Goal: Use online tool/utility: Utilize a website feature to perform a specific function

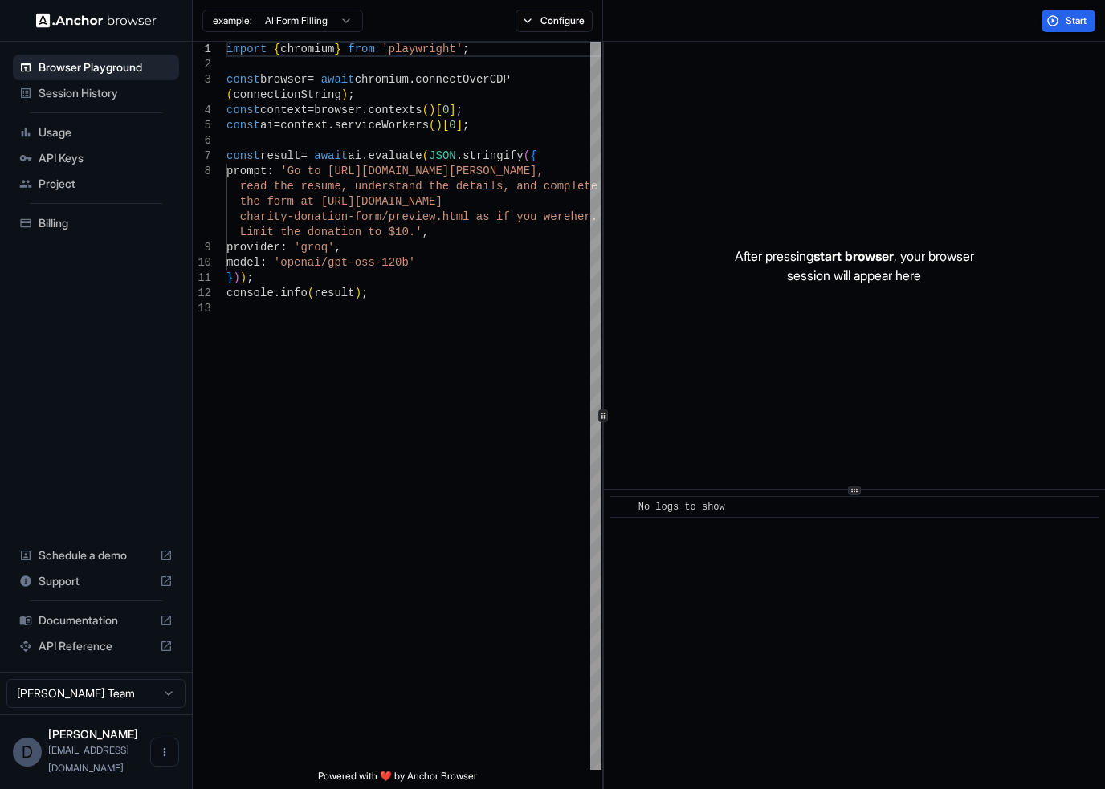
click at [340, 20] on html "Browser Playground Session History Usage API Keys Project Billing Schedule a de…" at bounding box center [552, 394] width 1105 height 789
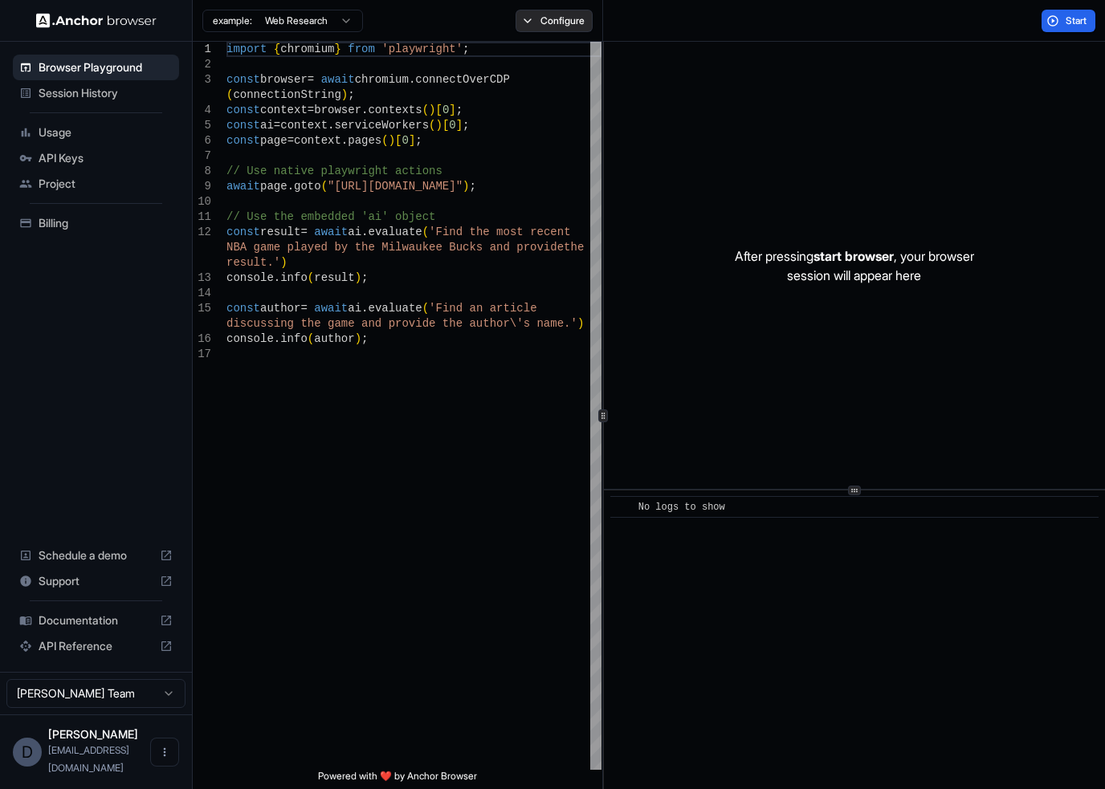
click at [536, 15] on button "Configure" at bounding box center [554, 21] width 78 height 22
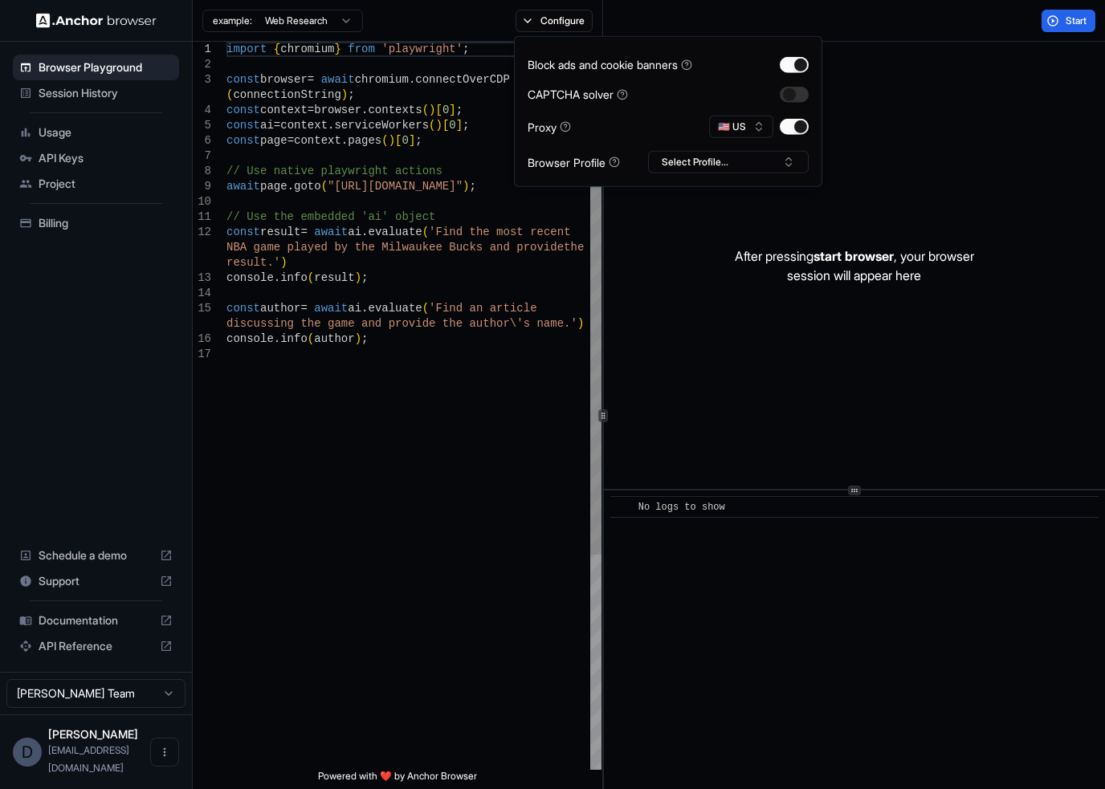
click at [489, 320] on div "import { chromium } from 'playwright' ; const browser = await chromium . connec…" at bounding box center [413, 558] width 375 height 1033
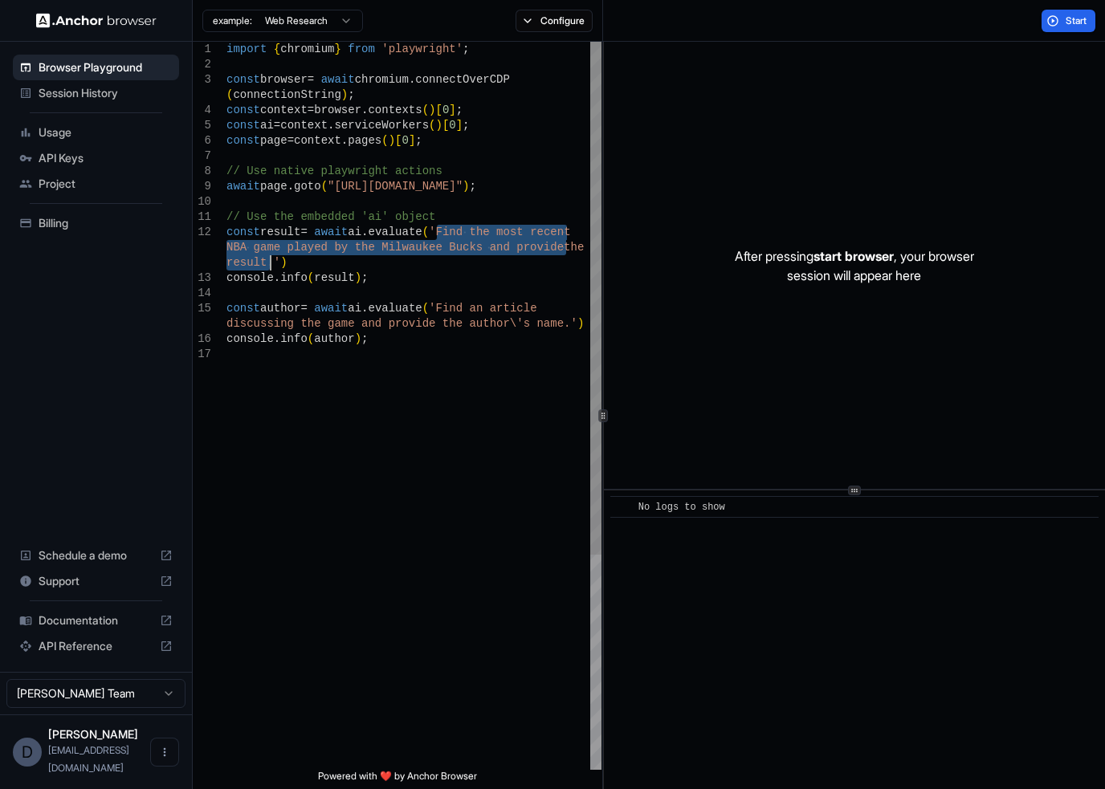
drag, startPoint x: 437, startPoint y: 229, endPoint x: 267, endPoint y: 263, distance: 172.7
click at [267, 263] on div "import { chromium } from 'playwright' ; const browser = await chromium . connec…" at bounding box center [413, 558] width 375 height 1033
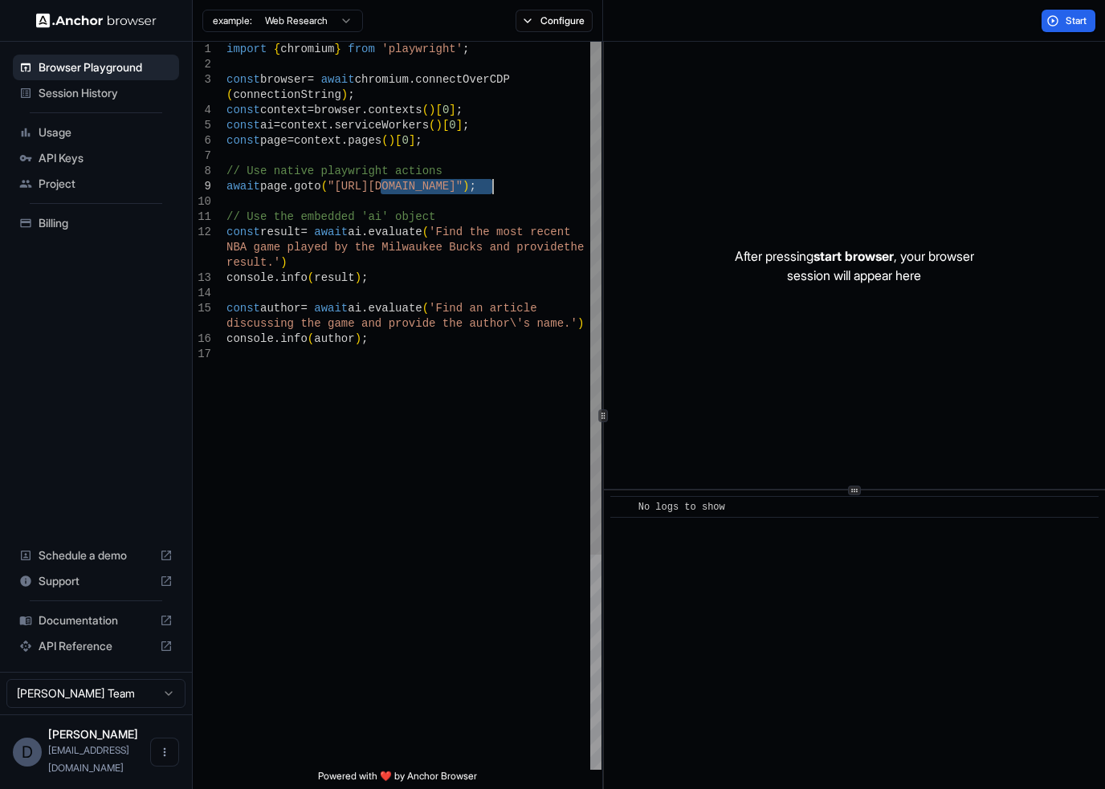
drag, startPoint x: 379, startPoint y: 185, endPoint x: 493, endPoint y: 185, distance: 114.0
click at [493, 185] on div "import { chromium } from 'playwright' ; const browser = await chromium . connec…" at bounding box center [413, 558] width 375 height 1033
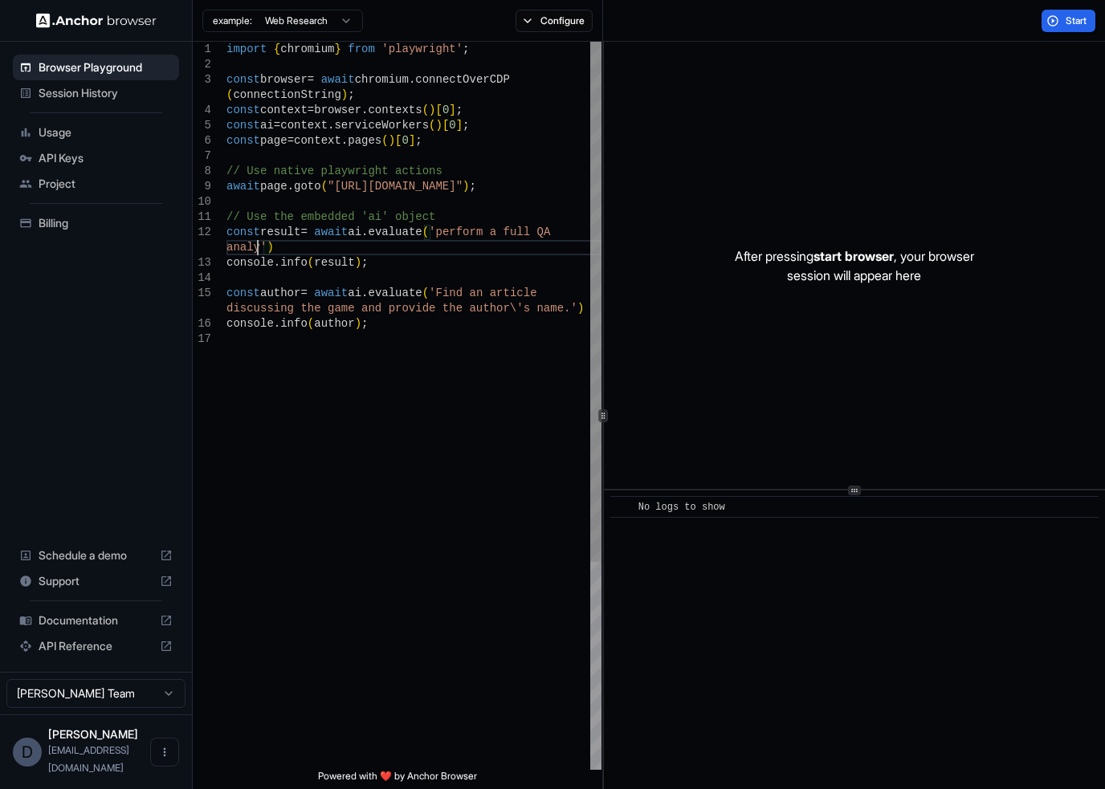
scroll to position [46, 0]
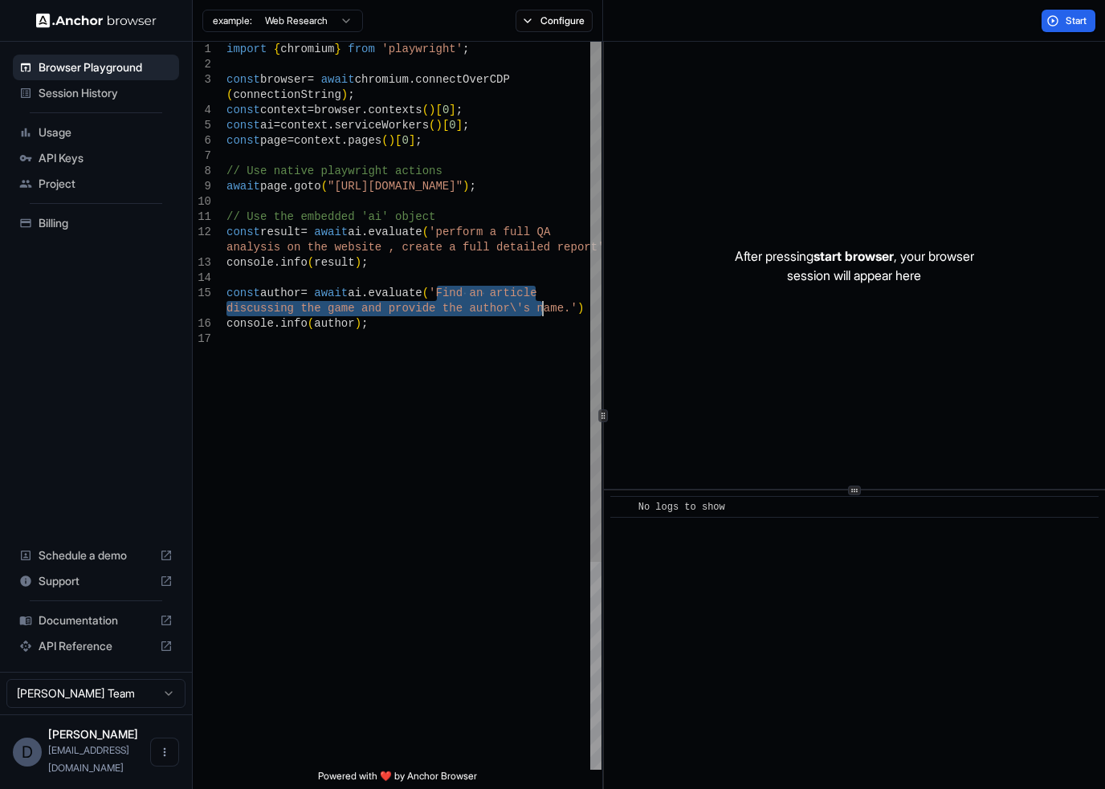
drag, startPoint x: 436, startPoint y: 291, endPoint x: 540, endPoint y: 312, distance: 105.8
click at [540, 312] on div "import { chromium } from 'playwright' ; const browser = await chromium . connec…" at bounding box center [413, 551] width 375 height 1018
click at [435, 358] on div "import { chromium } from 'playwright' ; const browser = await chromium . connec…" at bounding box center [413, 543] width 375 height 1003
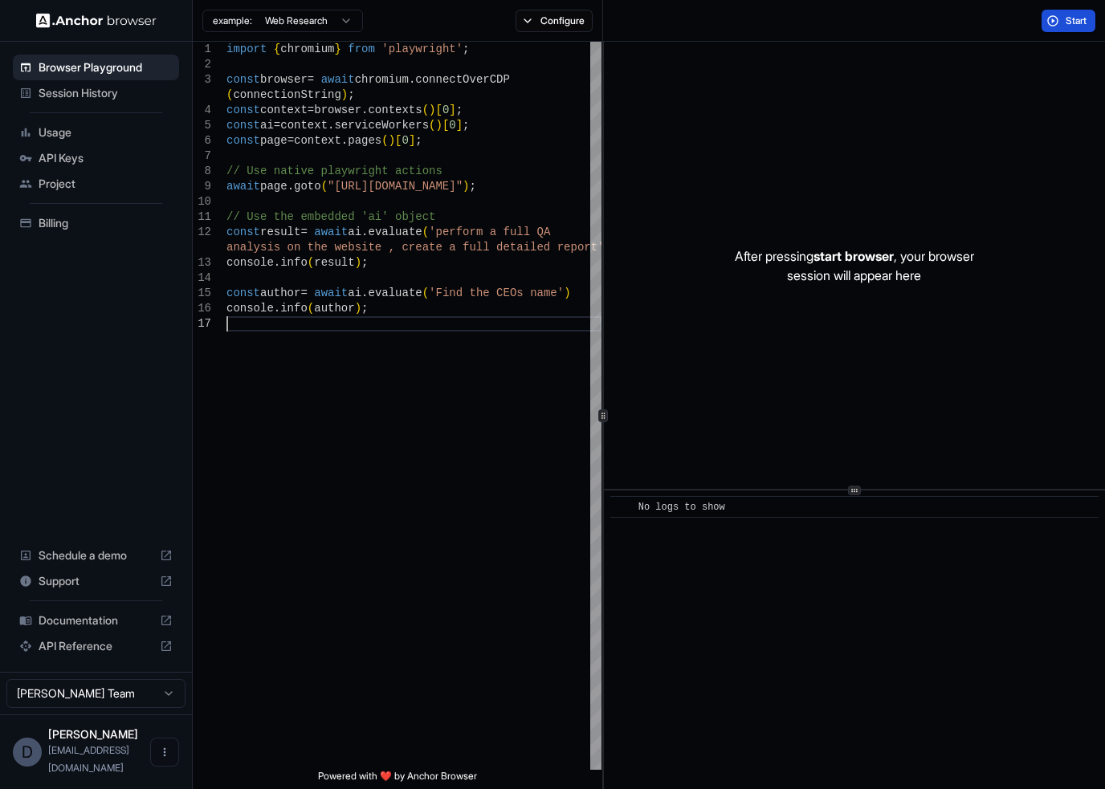
click at [1079, 14] on span "Start" at bounding box center [1076, 20] width 22 height 13
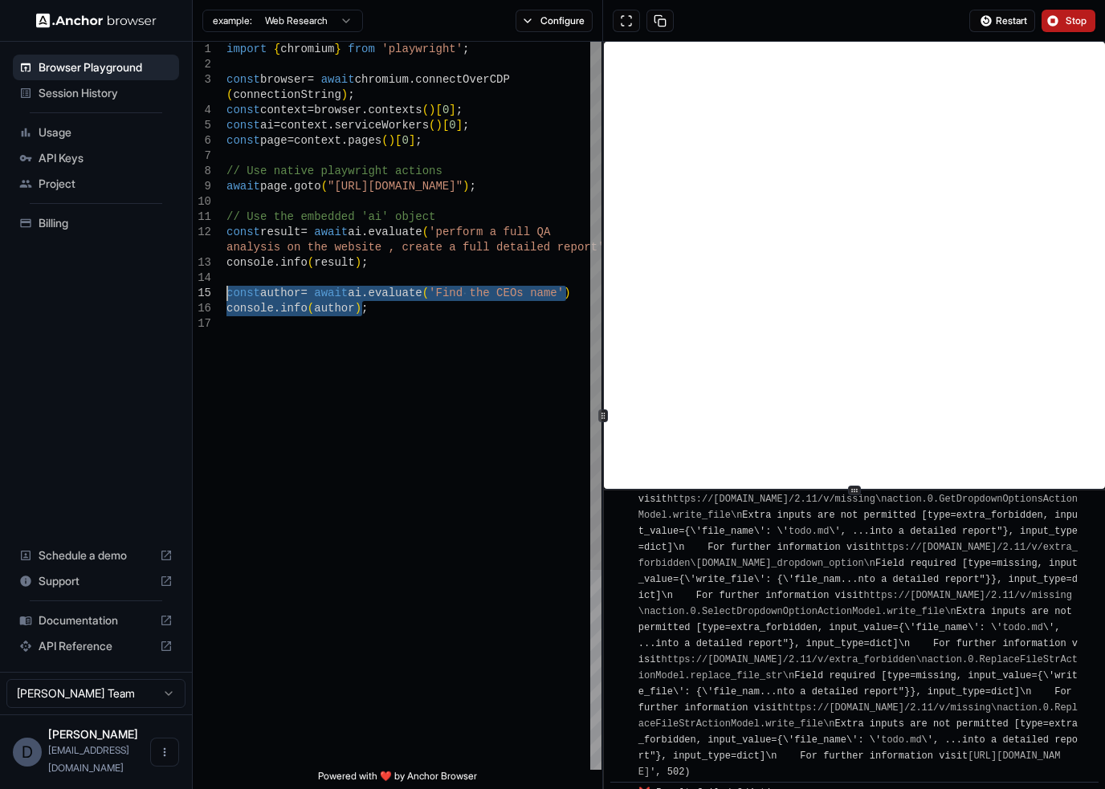
drag, startPoint x: 393, startPoint y: 316, endPoint x: 212, endPoint y: 289, distance: 183.5
click at [226, 289] on div "import { chromium } from 'playwright' ; const browser = await chromium . connec…" at bounding box center [413, 543] width 375 height 1003
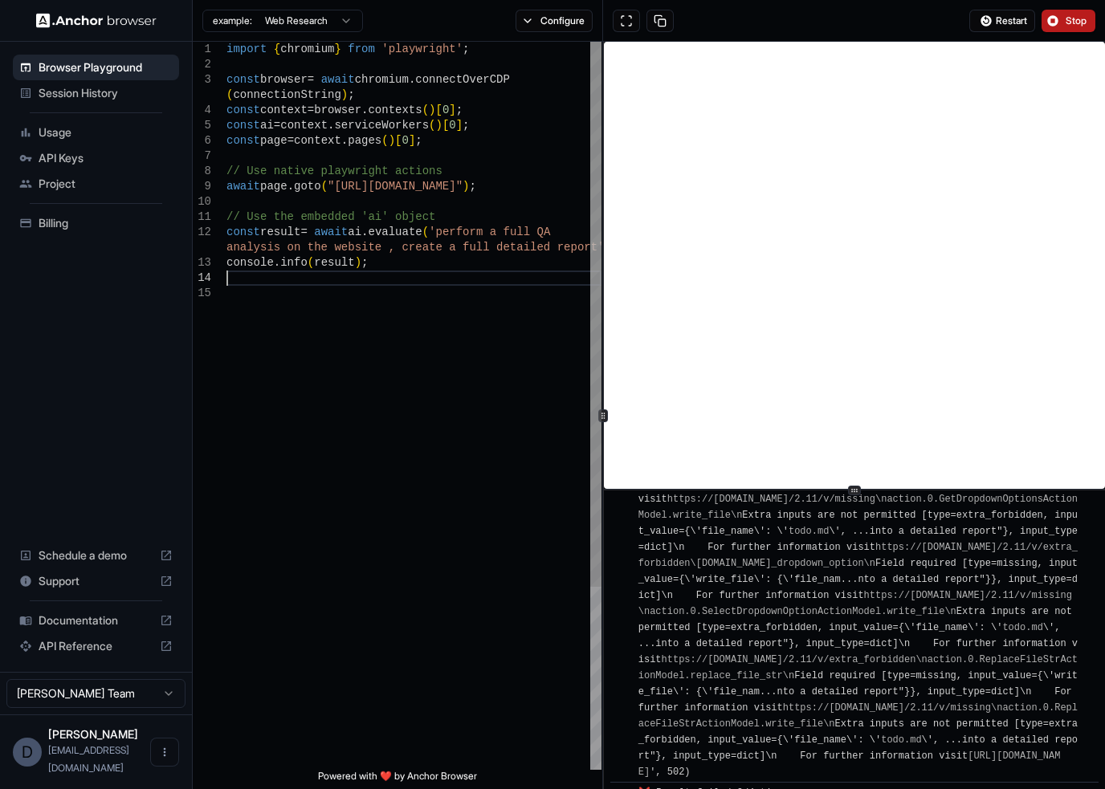
type textarea "**********"
click at [552, 14] on button "Configure" at bounding box center [554, 21] width 78 height 22
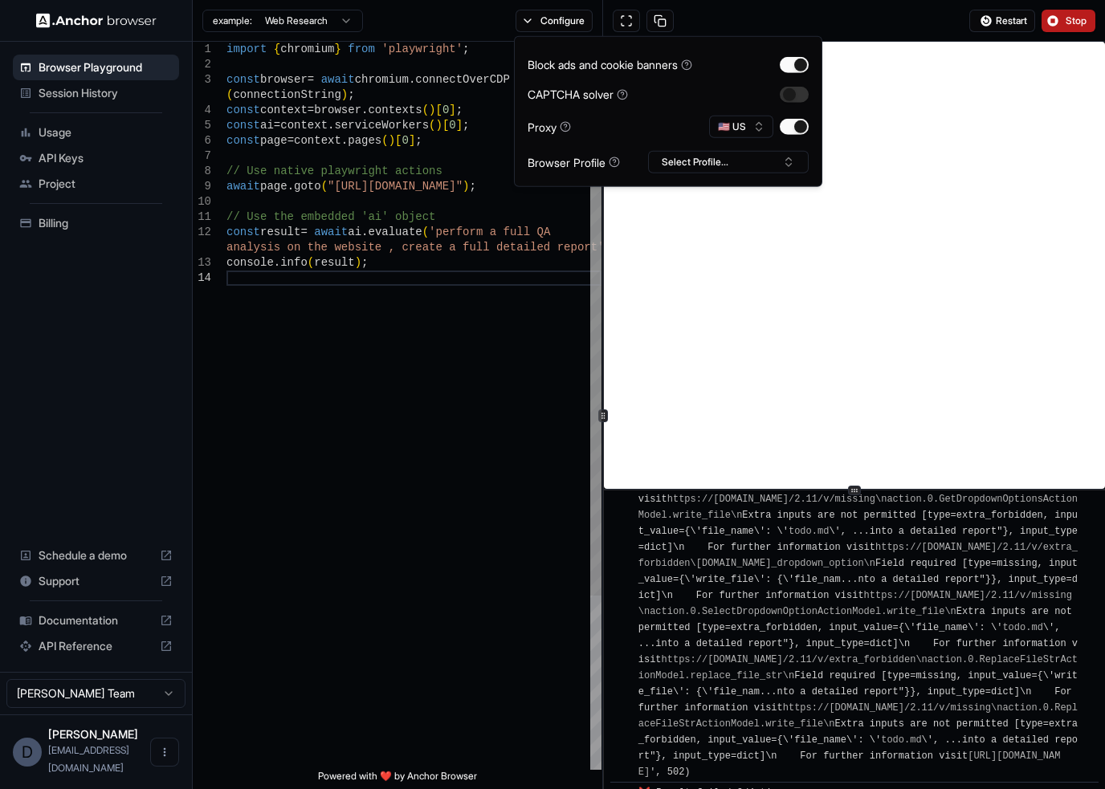
click at [418, 372] on div "import { chromium } from 'playwright' ; const browser = await chromium . connec…" at bounding box center [413, 520] width 375 height 957
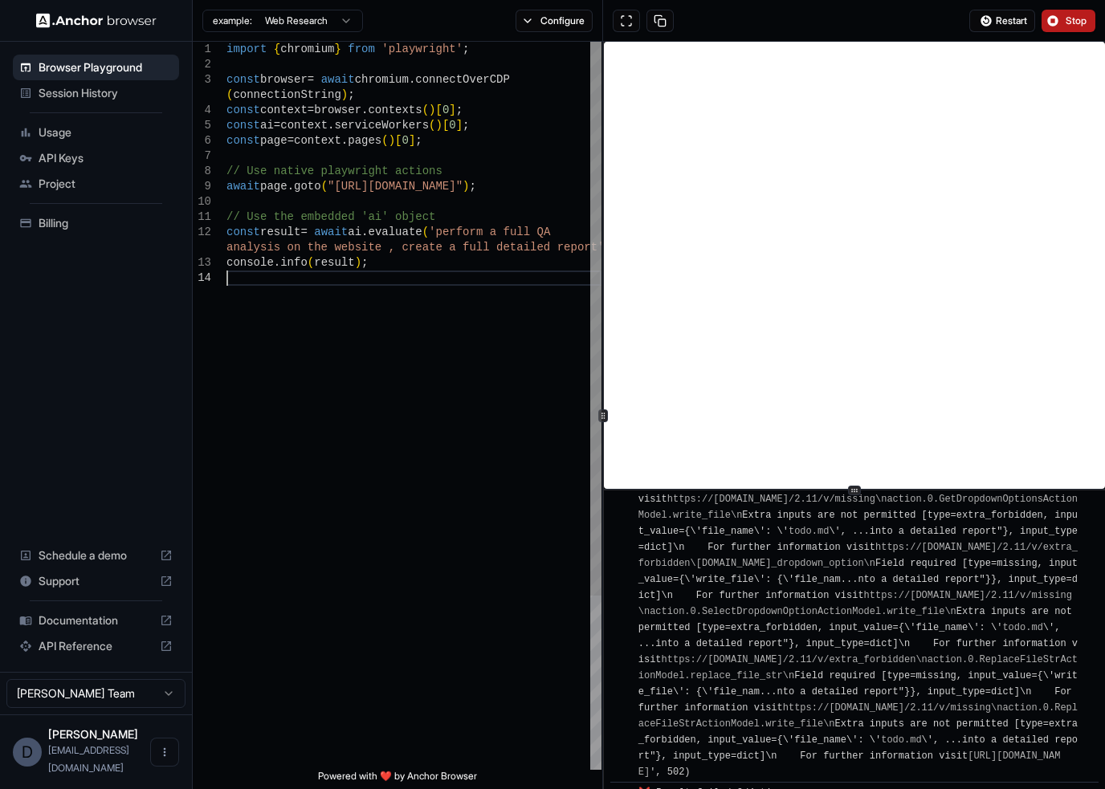
click at [411, 285] on div "import { chromium } from 'playwright' ; const browser = await chromium . connec…" at bounding box center [413, 520] width 375 height 957
click at [1069, 16] on span "Stop" at bounding box center [1076, 20] width 22 height 13
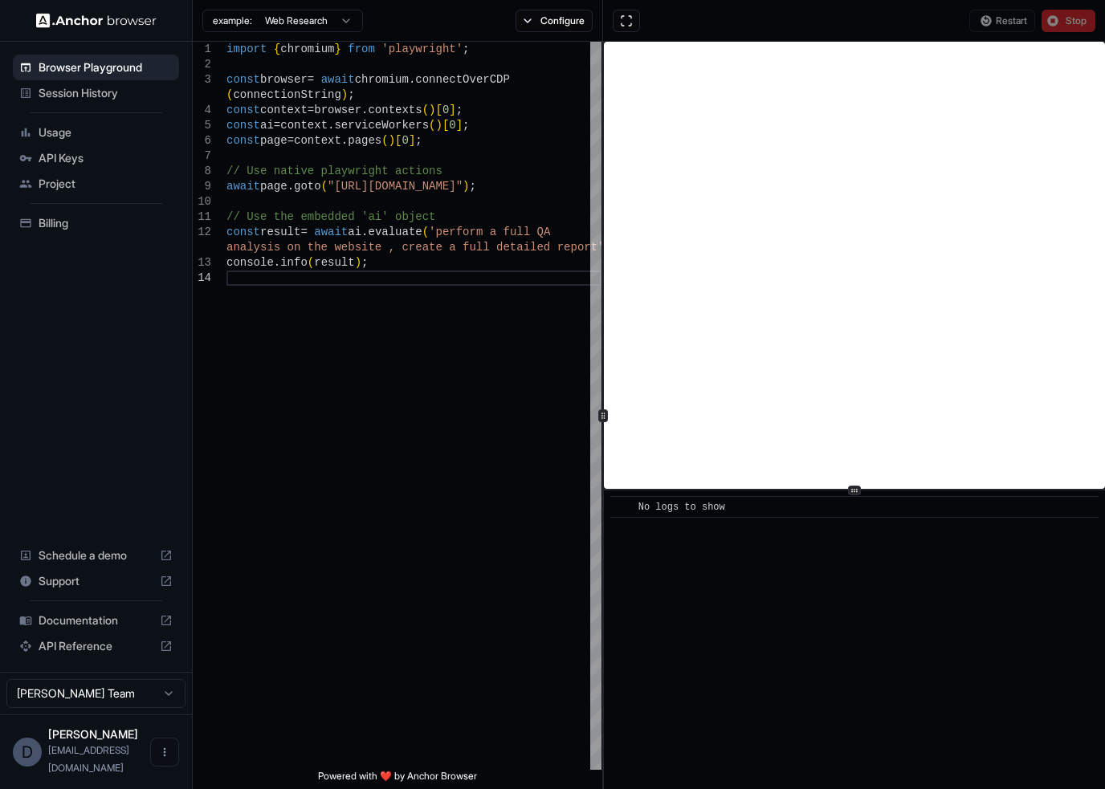
scroll to position [0, 0]
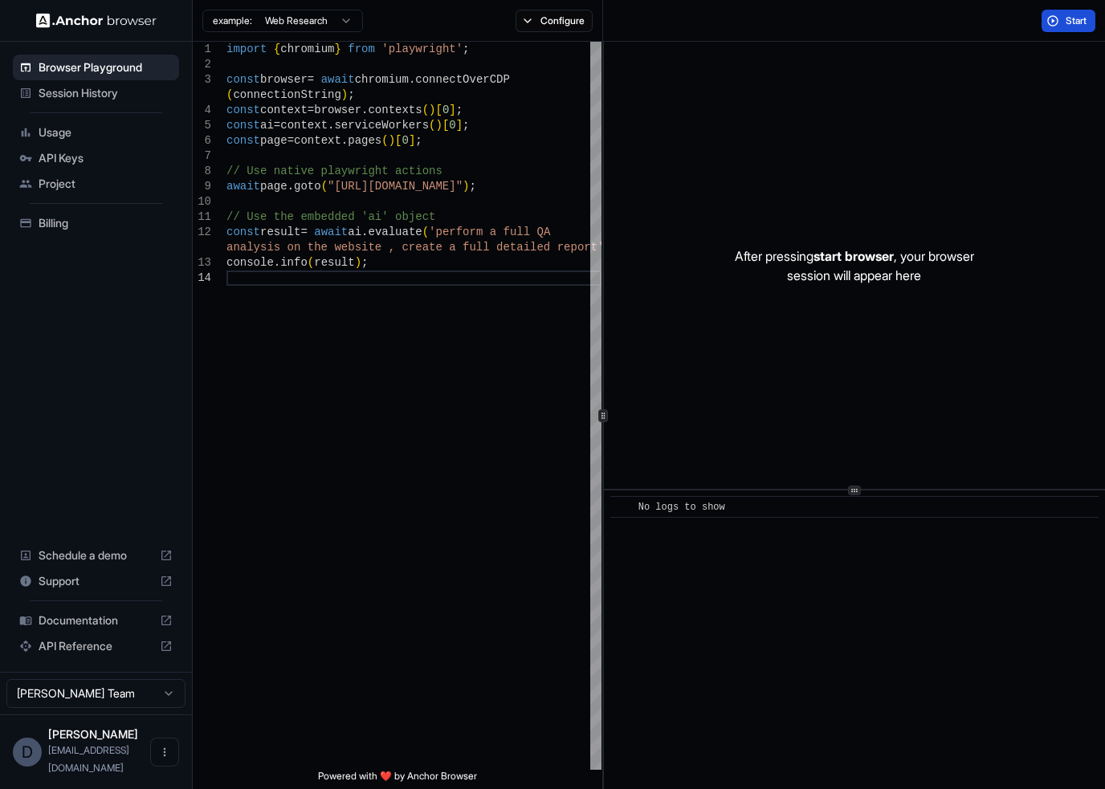
click at [1065, 22] on span "Start" at bounding box center [1076, 20] width 22 height 13
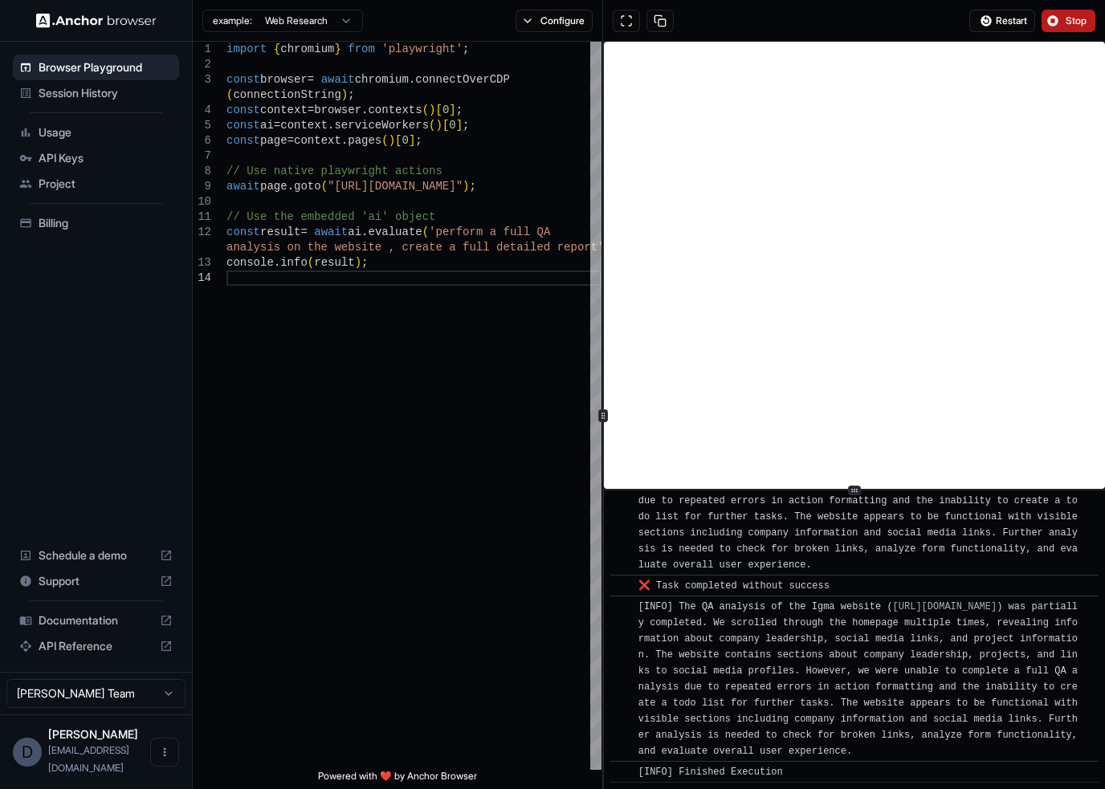
scroll to position [10007, 0]
